Goal: Information Seeking & Learning: Learn about a topic

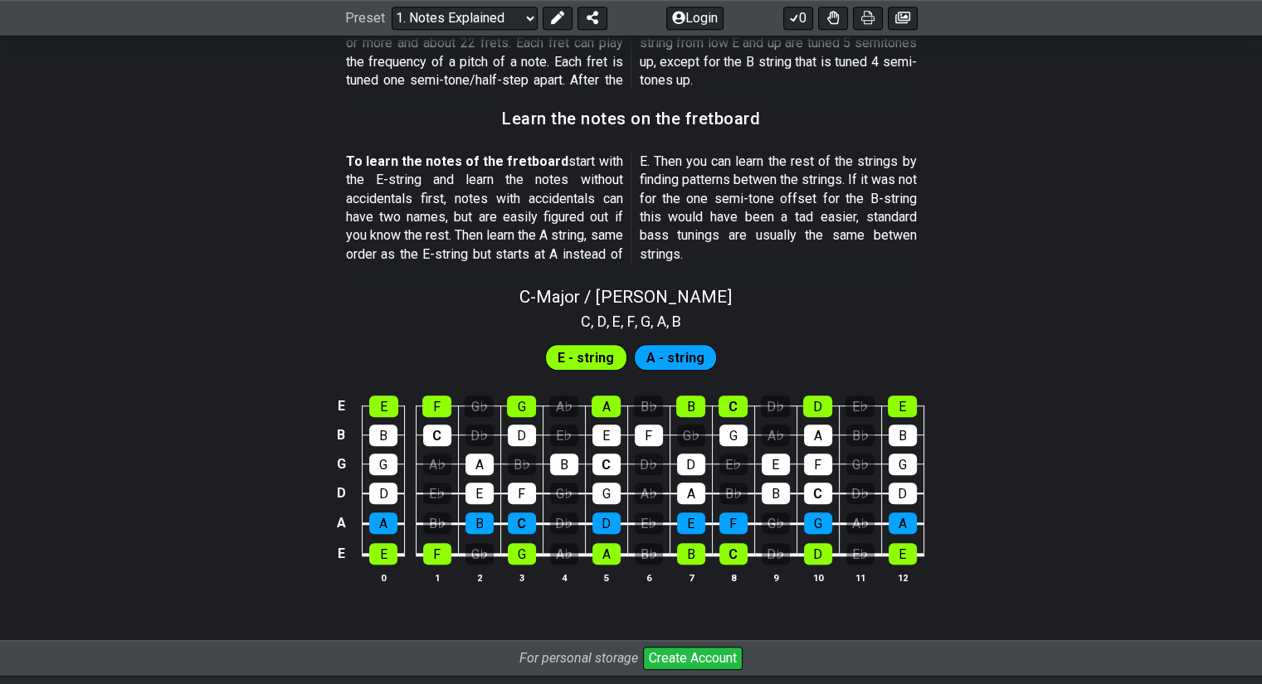
scroll to position [1483, 0]
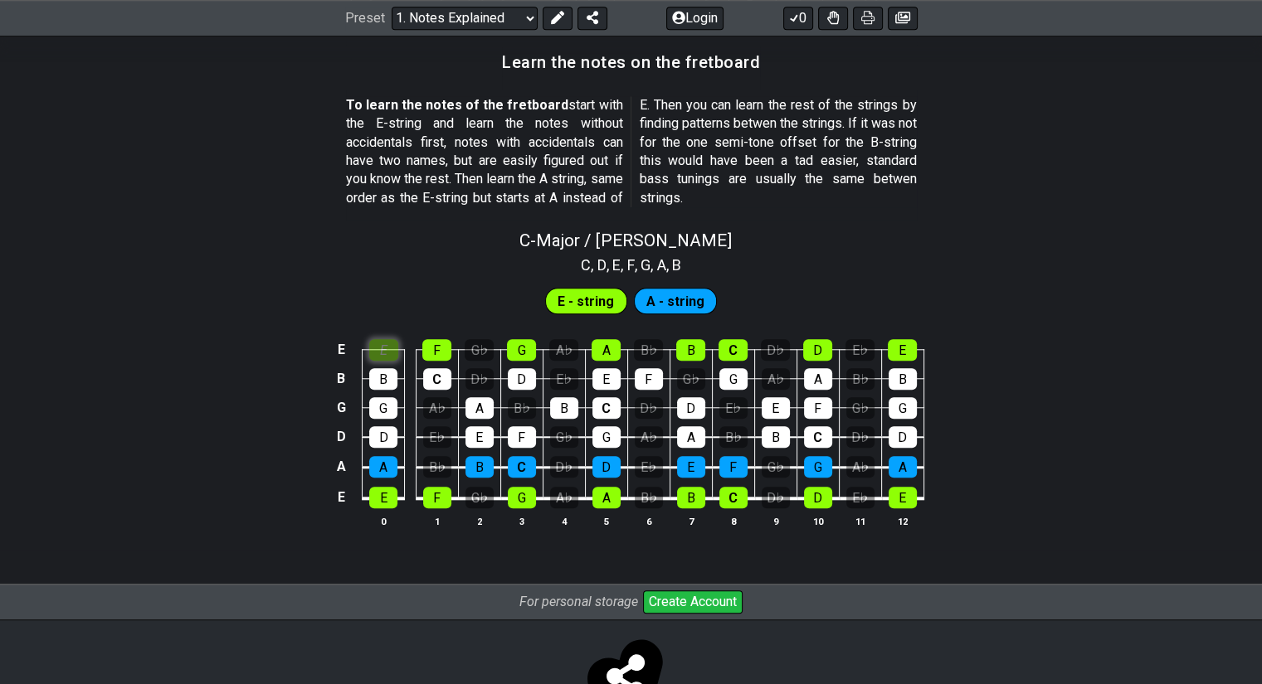
click at [373, 351] on div "E" at bounding box center [383, 350] width 29 height 22
click at [433, 348] on div "F" at bounding box center [436, 350] width 29 height 22
click at [523, 353] on div "G" at bounding box center [521, 350] width 29 height 22
click at [517, 343] on div "G" at bounding box center [521, 350] width 29 height 22
click at [443, 346] on div "F" at bounding box center [436, 350] width 29 height 22
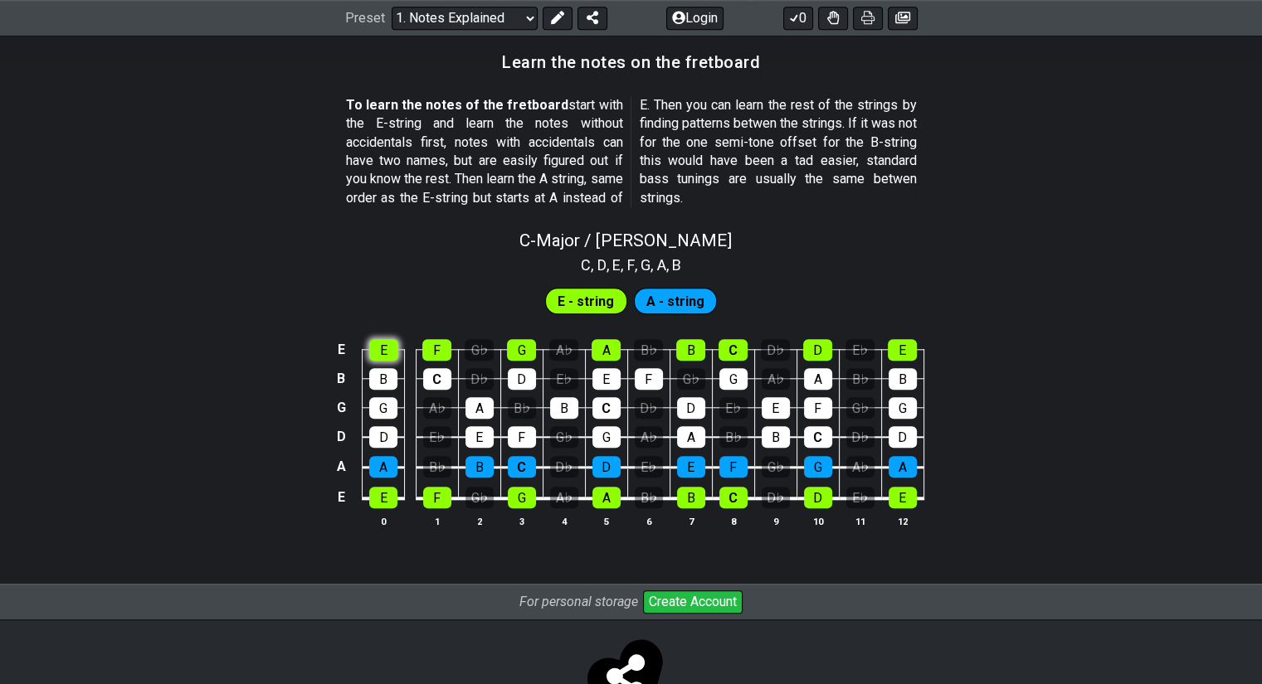
click at [395, 342] on div "E" at bounding box center [383, 350] width 29 height 22
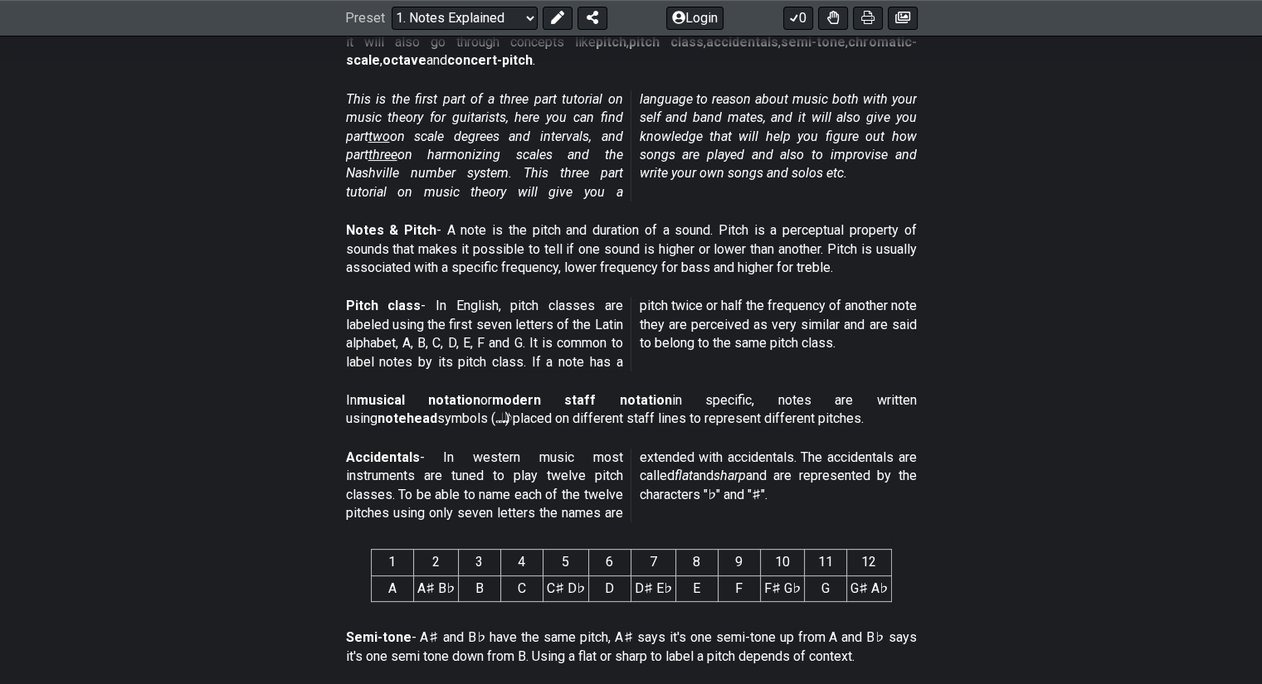
scroll to position [268, 0]
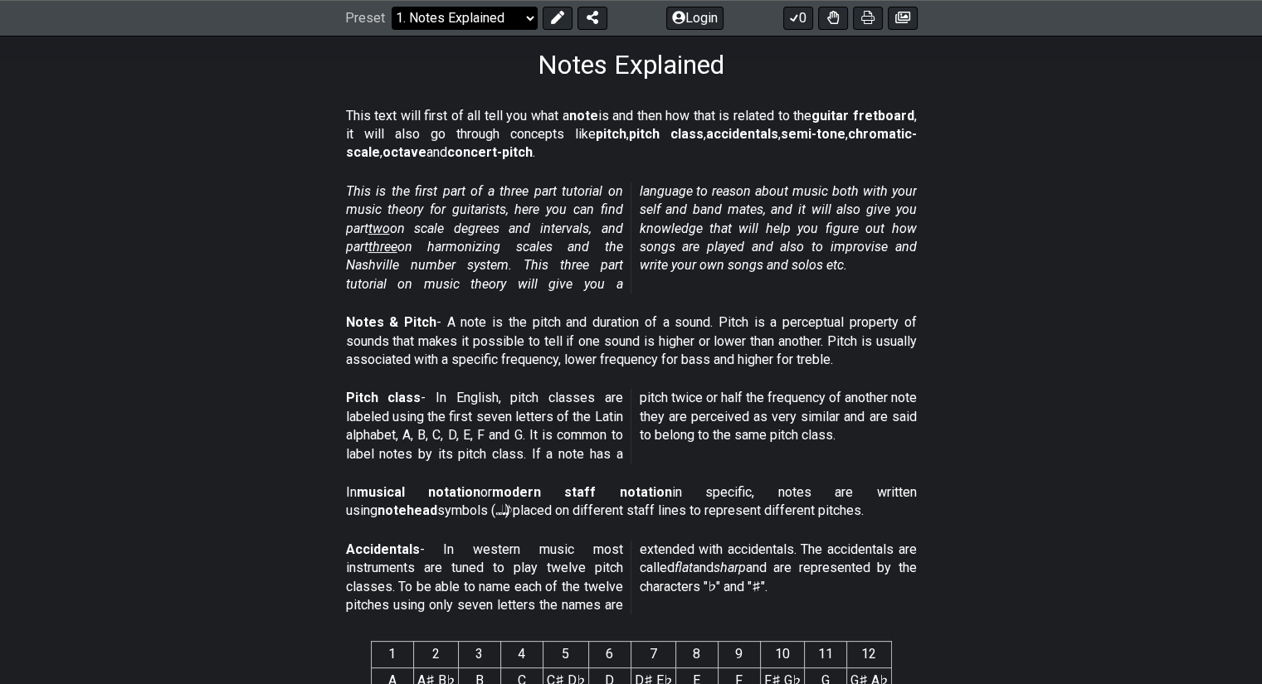
click at [529, 26] on select "Welcome to #fretflip! Initial Preset Custom Preset Minor Pentatonic Major Penta…" at bounding box center [465, 18] width 146 height 23
click at [392, 7] on select "Welcome to #fretflip! Initial Preset Custom Preset Minor Pentatonic Major Penta…" at bounding box center [465, 18] width 146 height 23
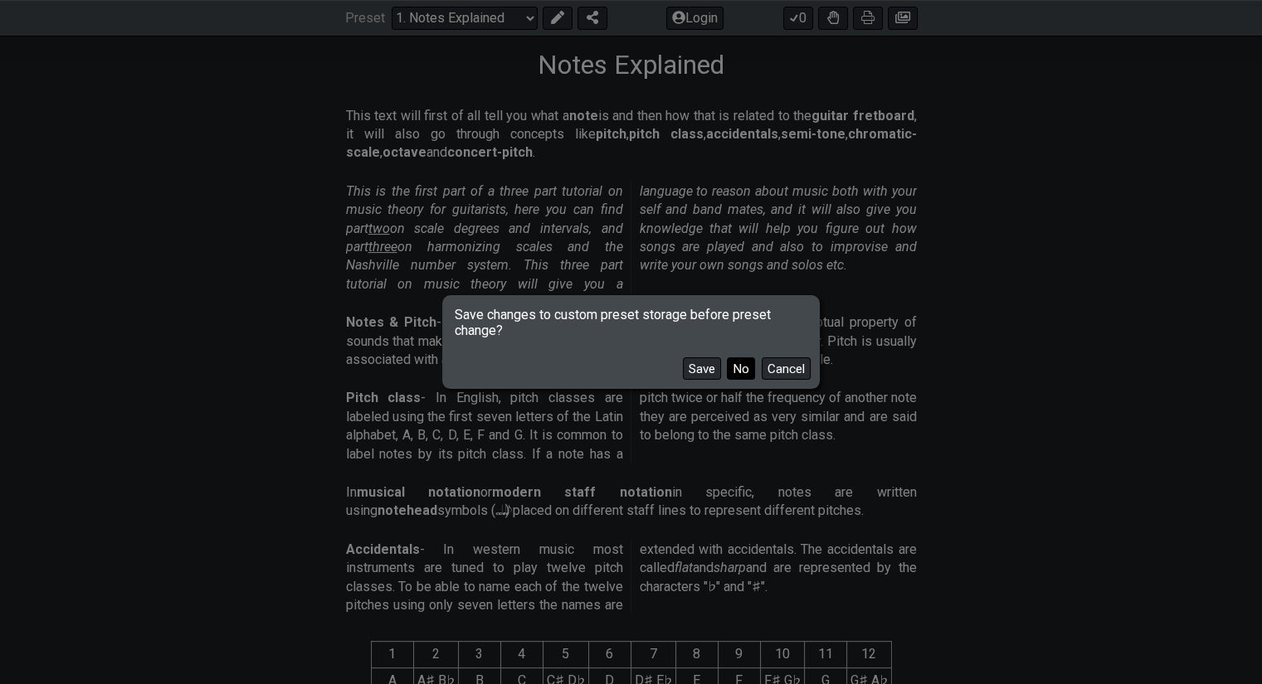
click at [747, 374] on button "No" at bounding box center [741, 369] width 28 height 22
select select "/welcome"
select select "C"
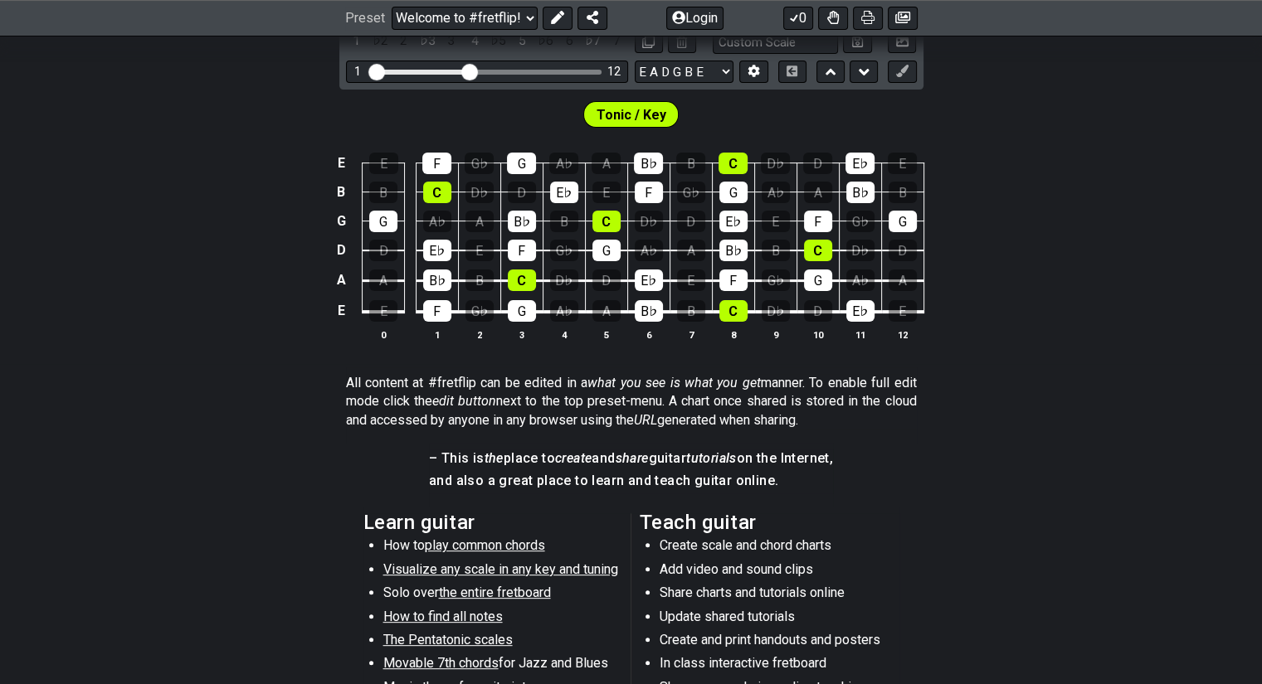
scroll to position [703, 0]
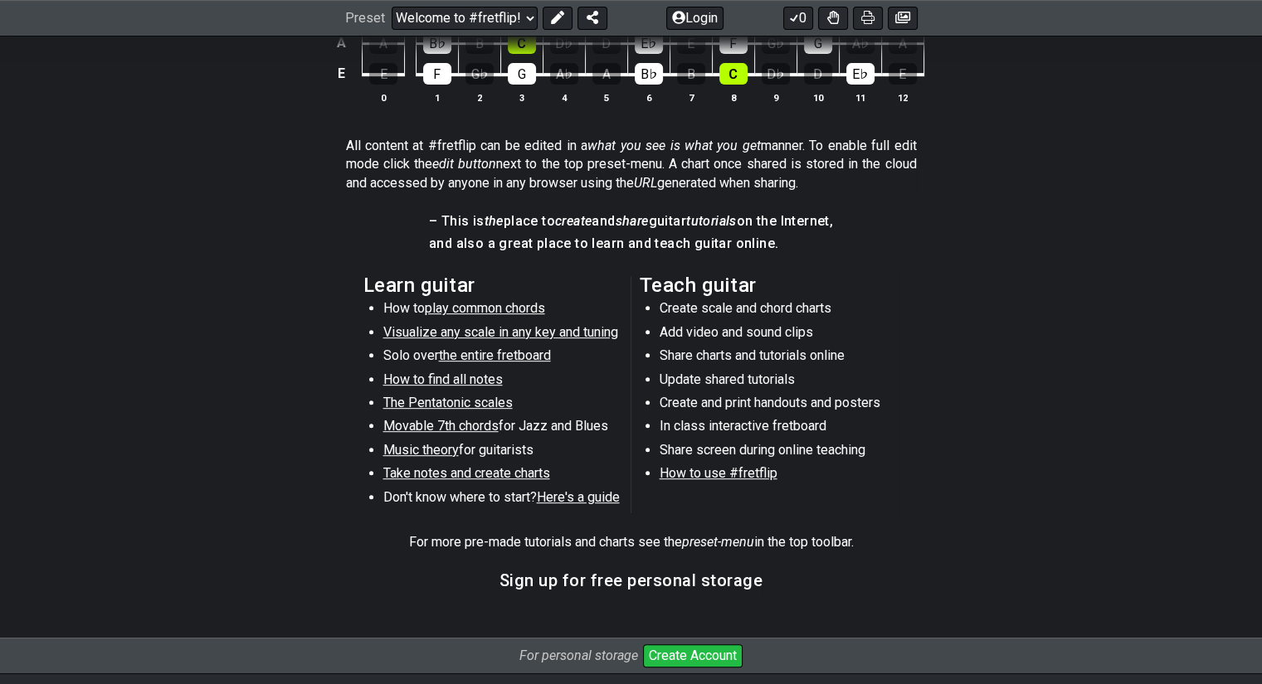
click at [564, 329] on span "Visualize any scale in any key and tuning" at bounding box center [500, 332] width 235 height 16
select select "/guitar-scales"
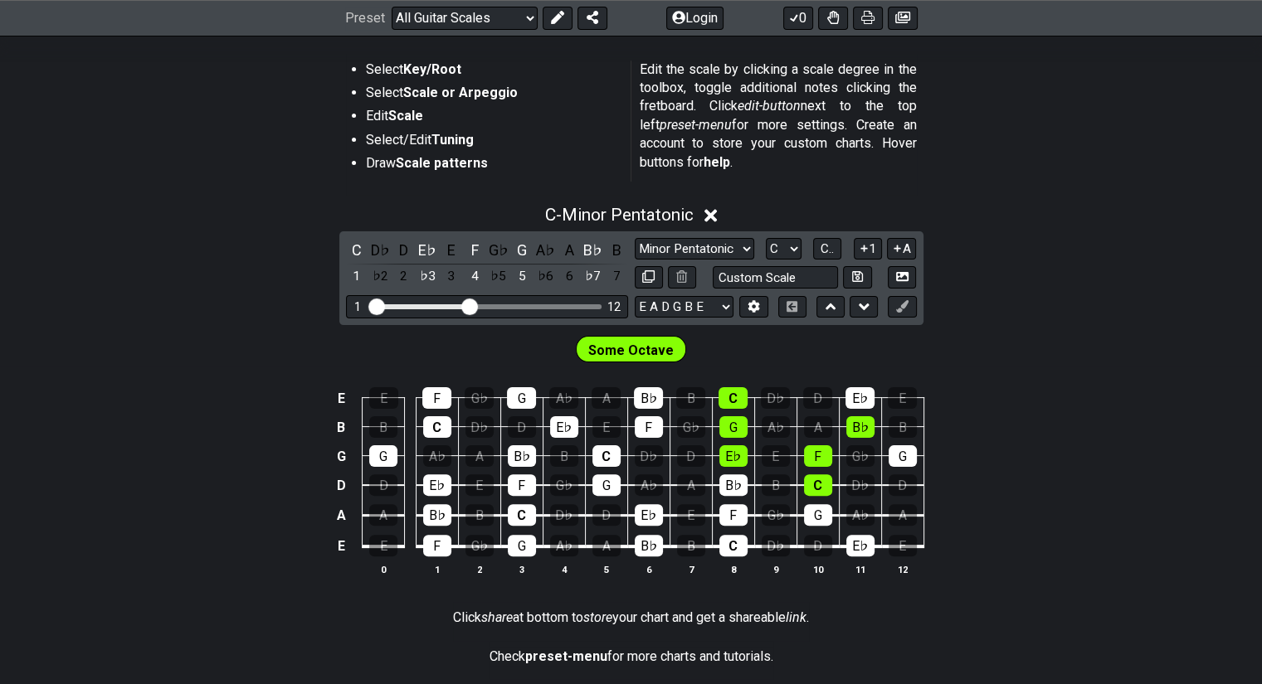
scroll to position [453, 0]
